Goal: Task Accomplishment & Management: Manage account settings

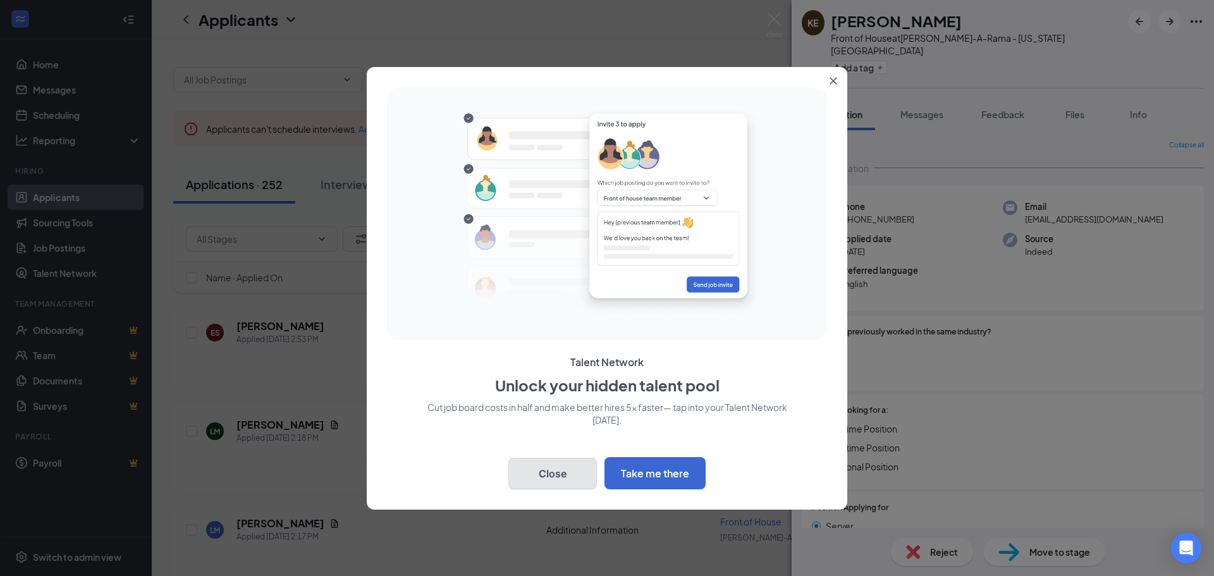
click at [532, 463] on button "Close" at bounding box center [552, 474] width 88 height 32
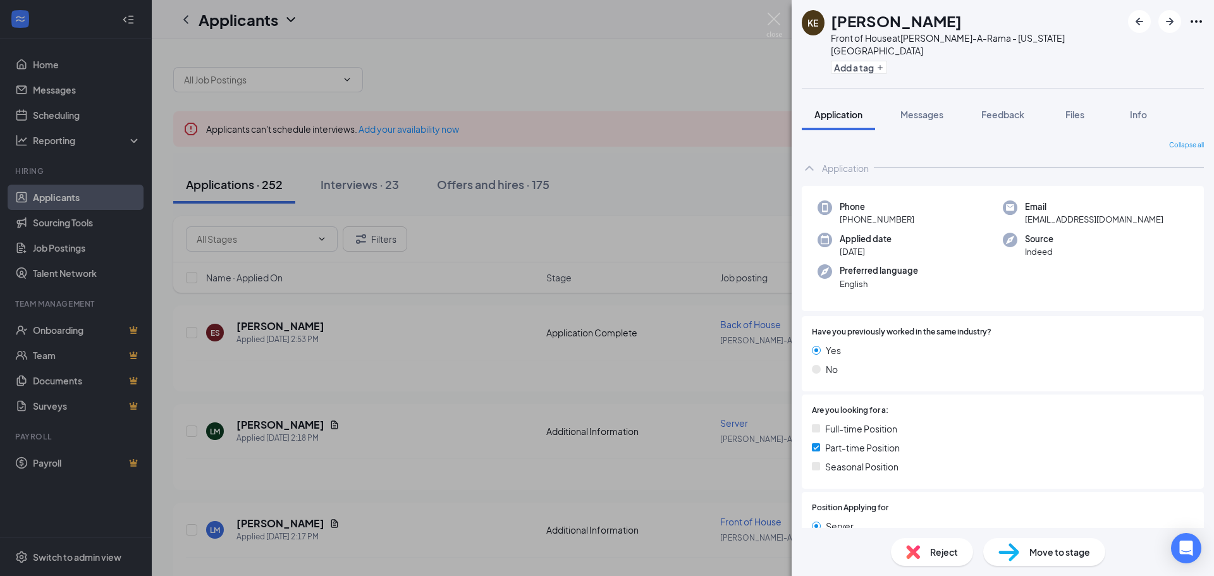
drag, startPoint x: 532, startPoint y: 463, endPoint x: 478, endPoint y: 432, distance: 62.0
click at [478, 432] on div "KE [PERSON_NAME] Front of House at [PERSON_NAME]-A-Rama - [US_STATE][GEOGRAPHIC…" at bounding box center [607, 288] width 1214 height 576
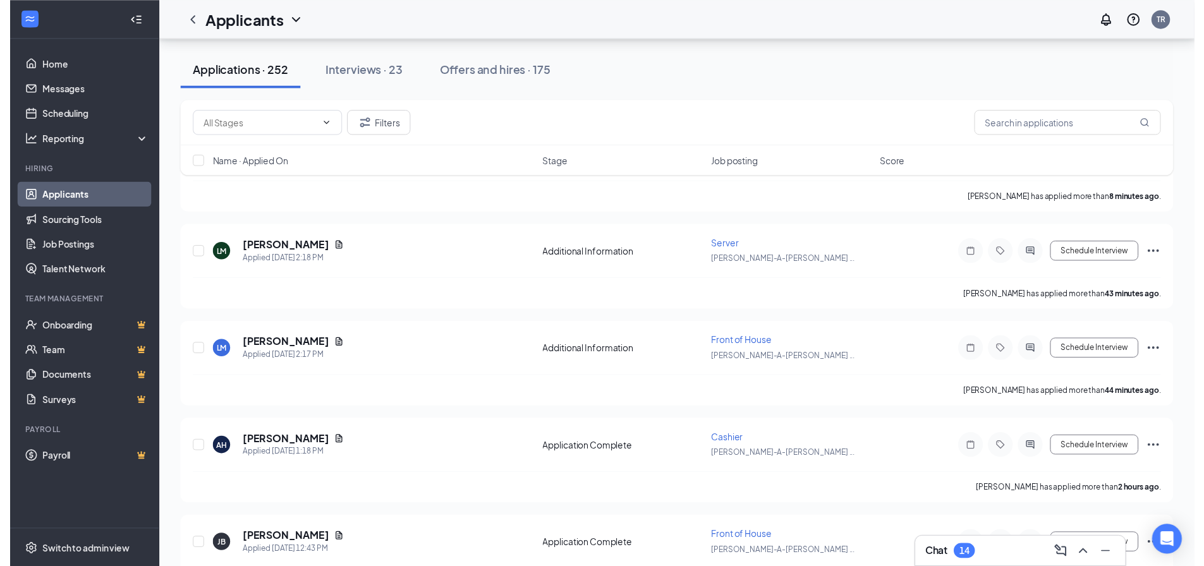
scroll to position [190, 0]
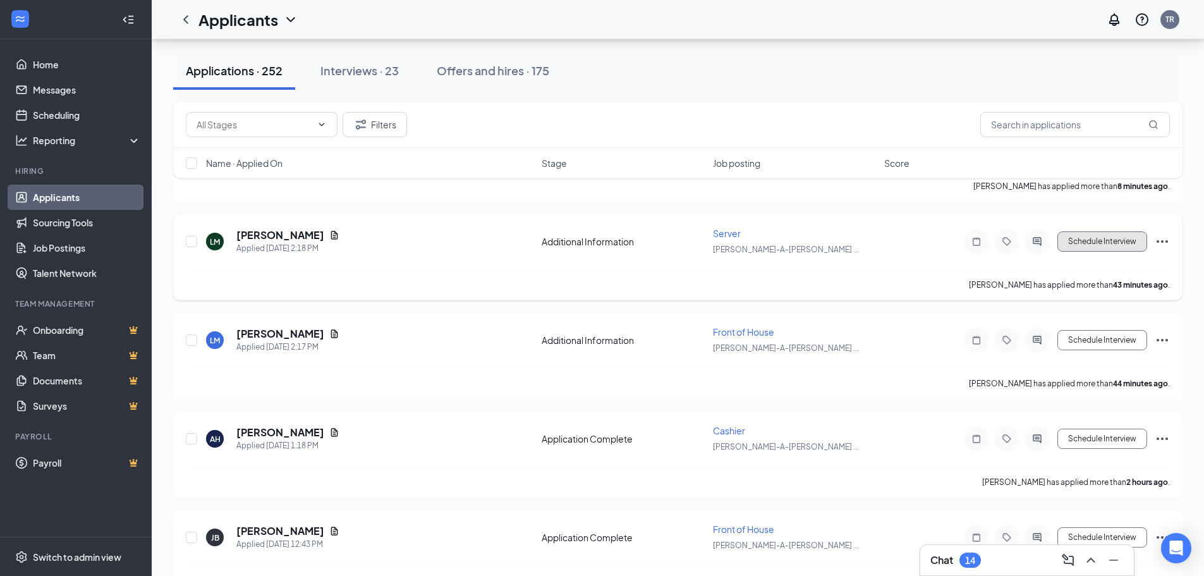
click at [1089, 238] on button "Schedule Interview" at bounding box center [1102, 241] width 90 height 20
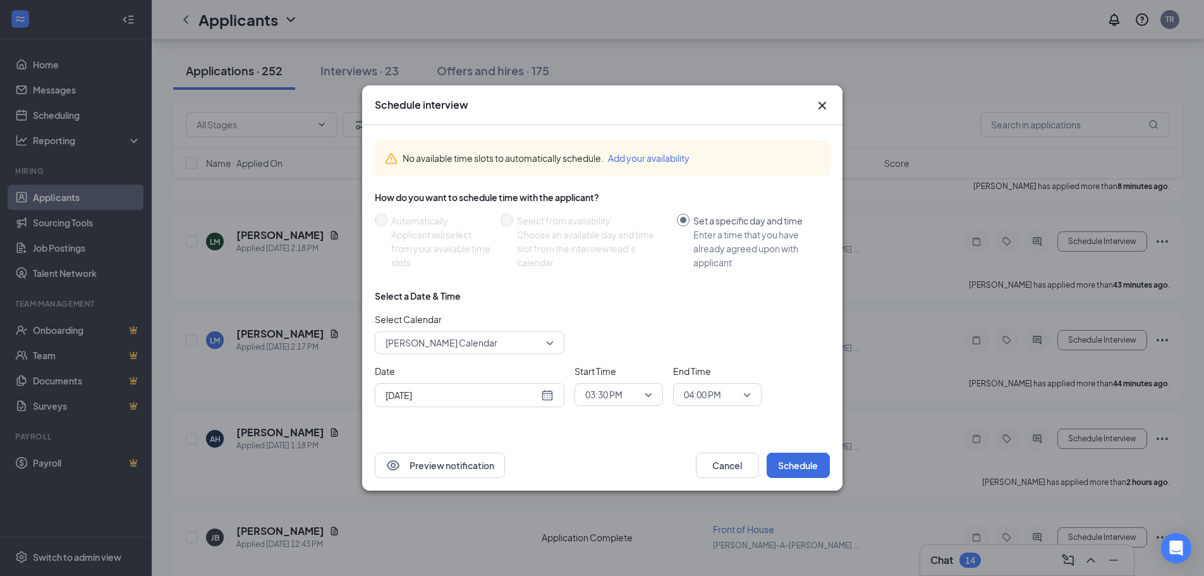
click at [819, 102] on icon "Cross" at bounding box center [822, 106] width 8 height 8
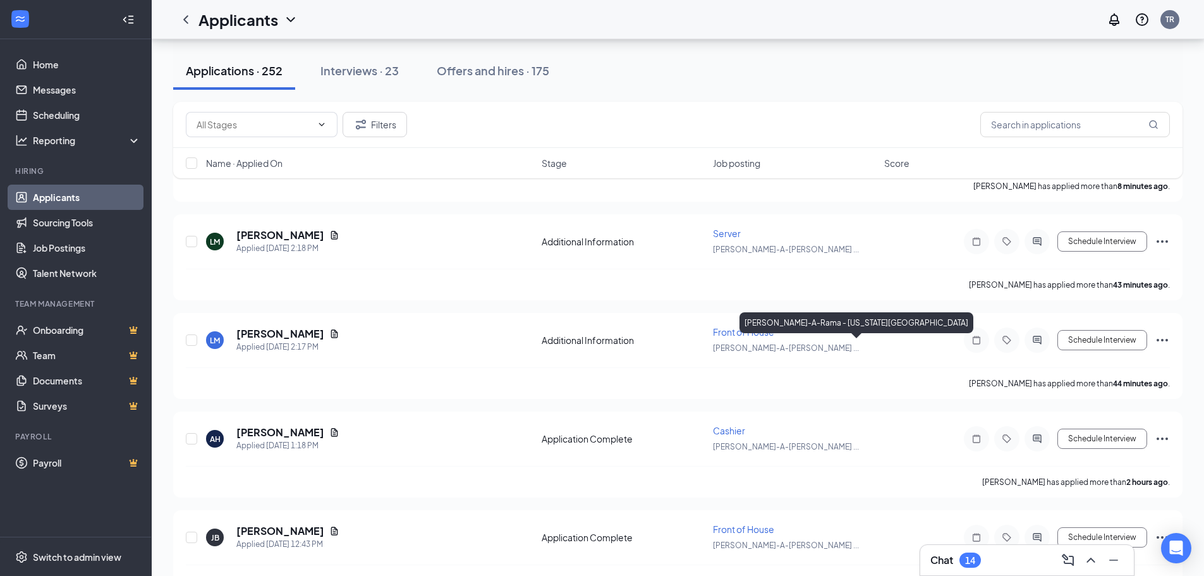
click at [755, 334] on div "[PERSON_NAME]-A-Rama - [US_STATE][GEOGRAPHIC_DATA]" at bounding box center [857, 325] width 234 height 26
click at [184, 336] on div "[PERSON_NAME] Applied [DATE] 2:17 PM Additional Information Front of House [PER…" at bounding box center [677, 356] width 1009 height 86
click at [192, 338] on input "checkbox" at bounding box center [191, 339] width 11 height 11
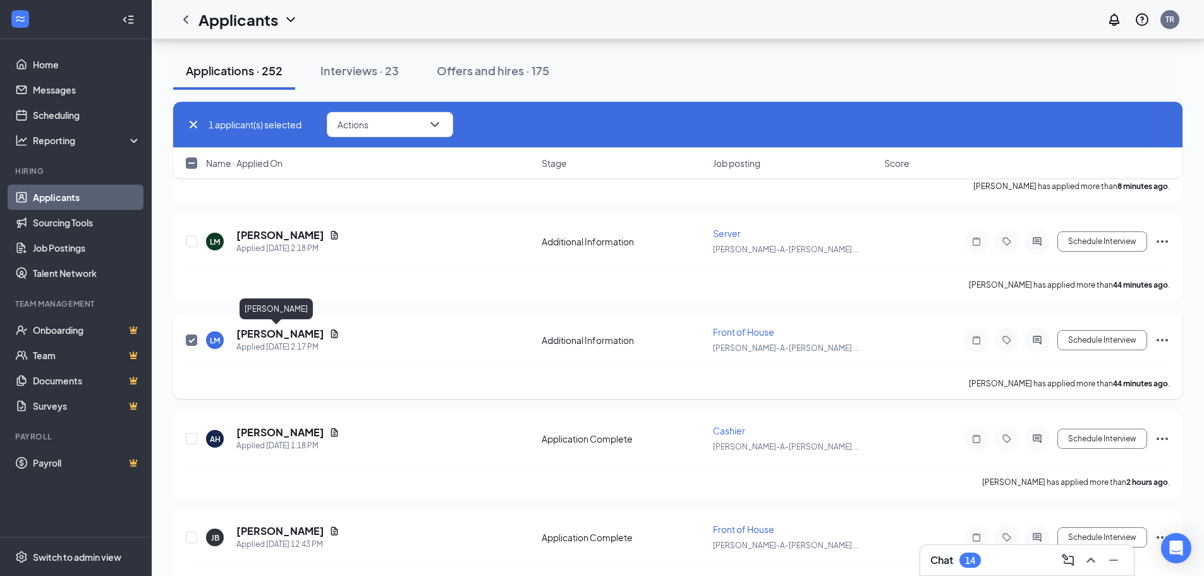
click at [255, 337] on h5 "[PERSON_NAME]" at bounding box center [280, 334] width 88 height 14
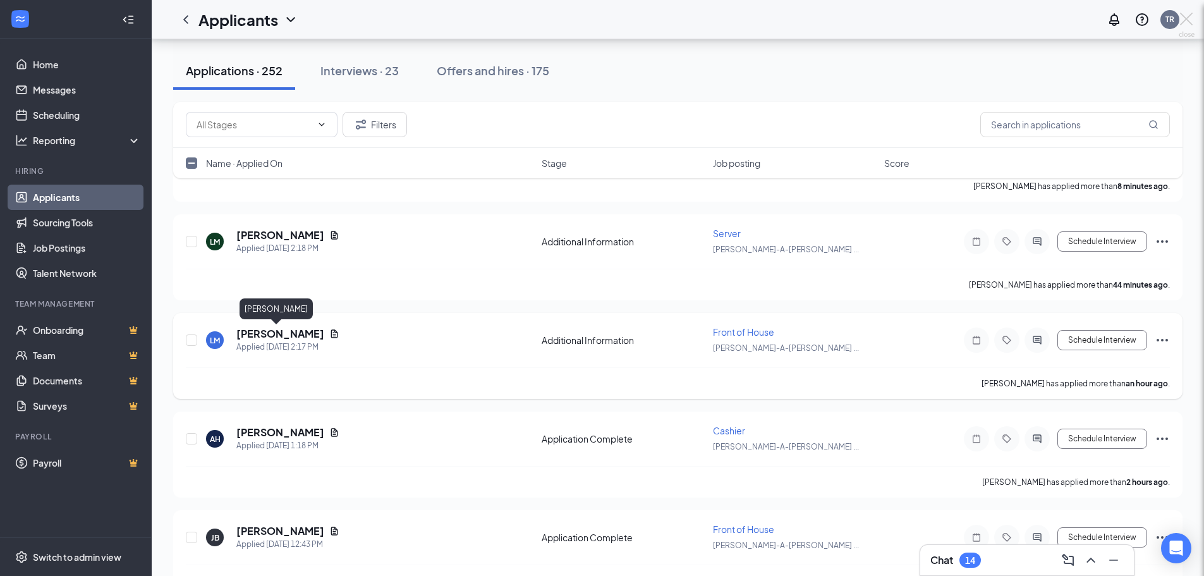
checkbox input "false"
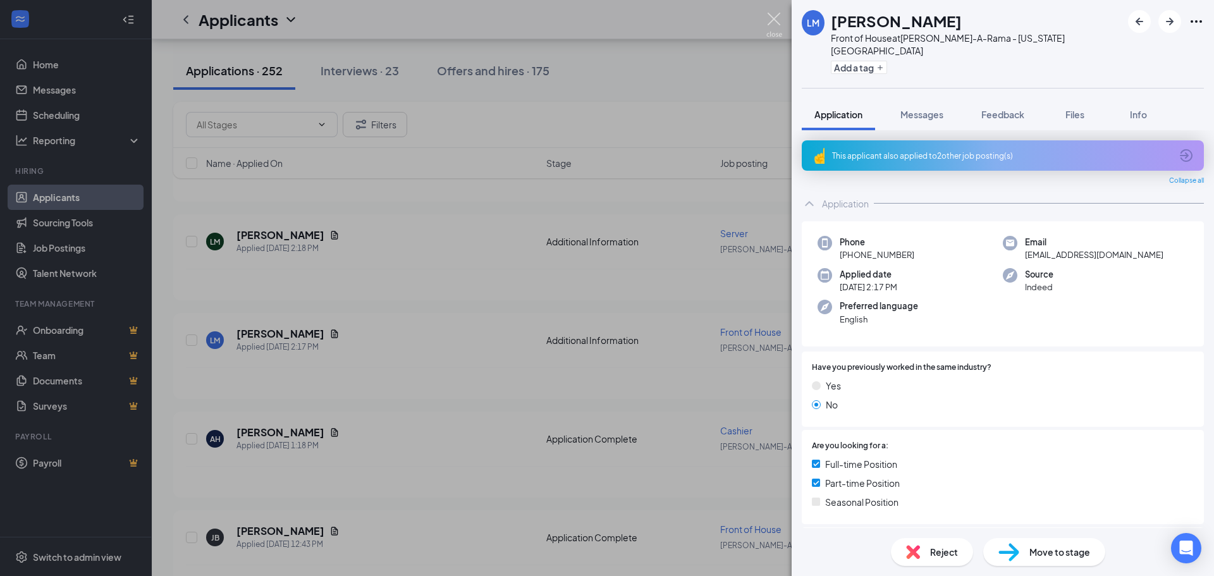
click at [778, 15] on img at bounding box center [774, 25] width 16 height 25
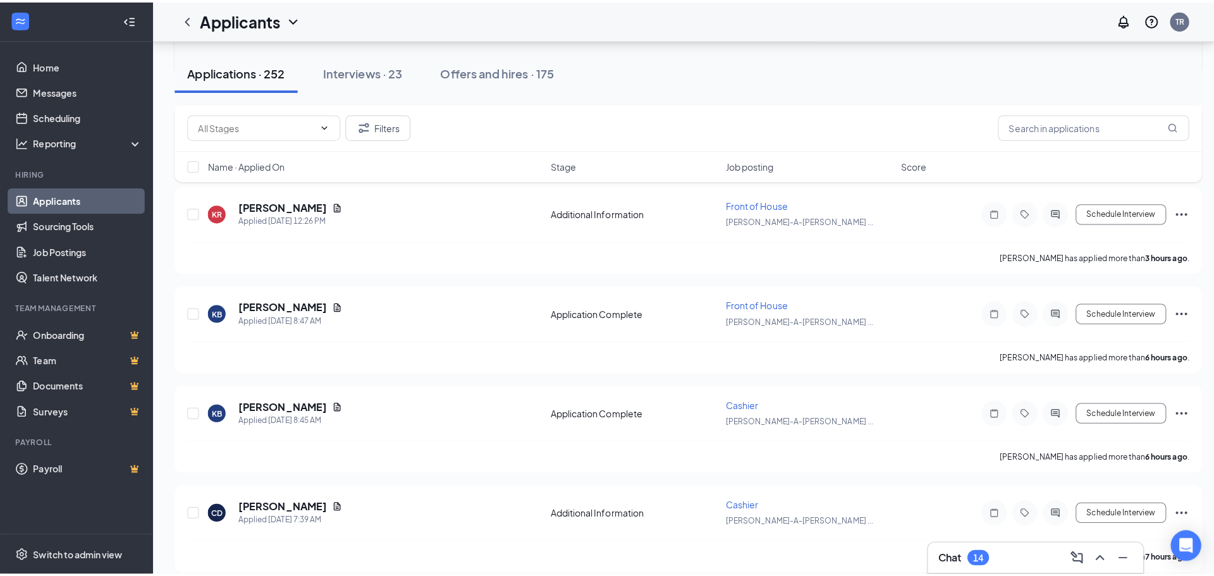
scroll to position [632, 0]
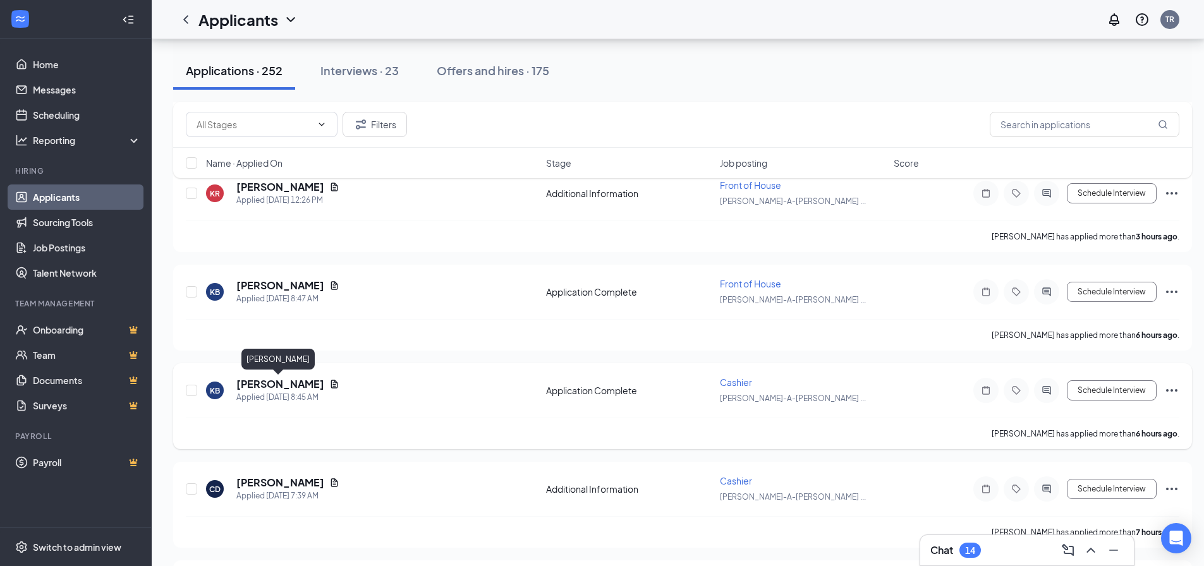
click at [263, 385] on h5 "[PERSON_NAME]" at bounding box center [280, 384] width 88 height 14
